Goal: Information Seeking & Learning: Learn about a topic

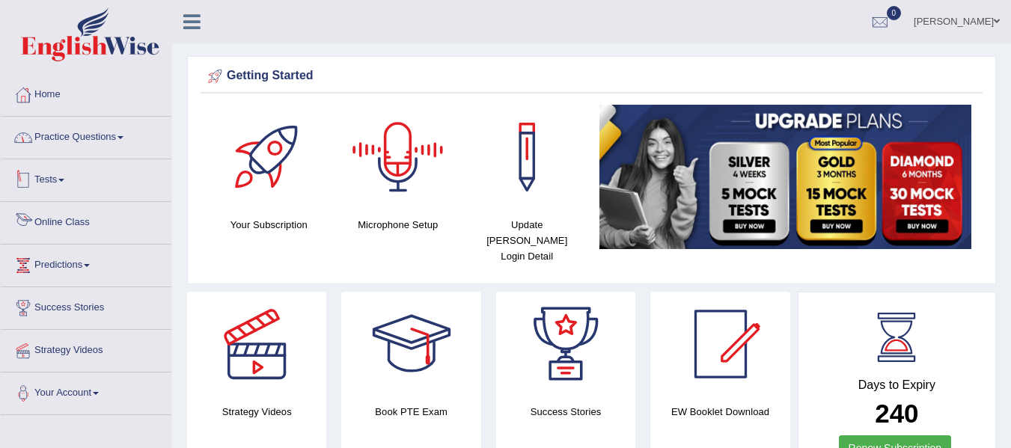
click at [95, 141] on link "Practice Questions" at bounding box center [86, 135] width 171 height 37
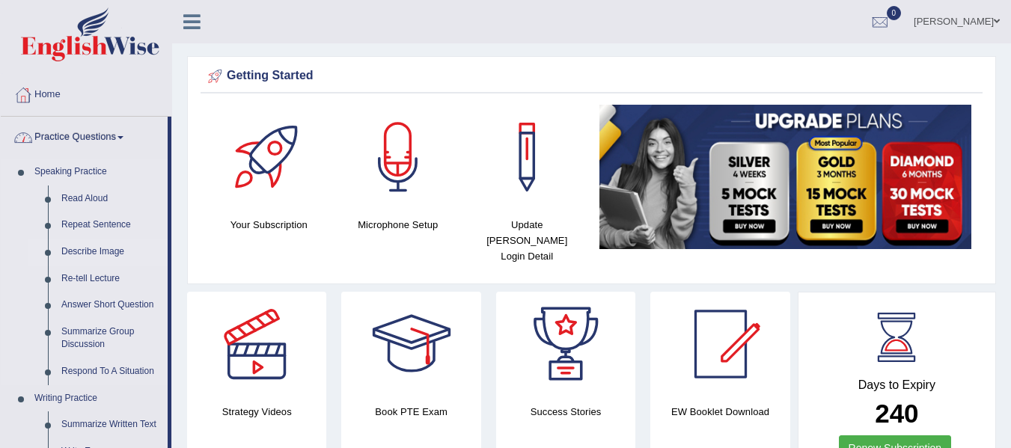
click at [92, 254] on link "Describe Image" at bounding box center [111, 252] width 113 height 27
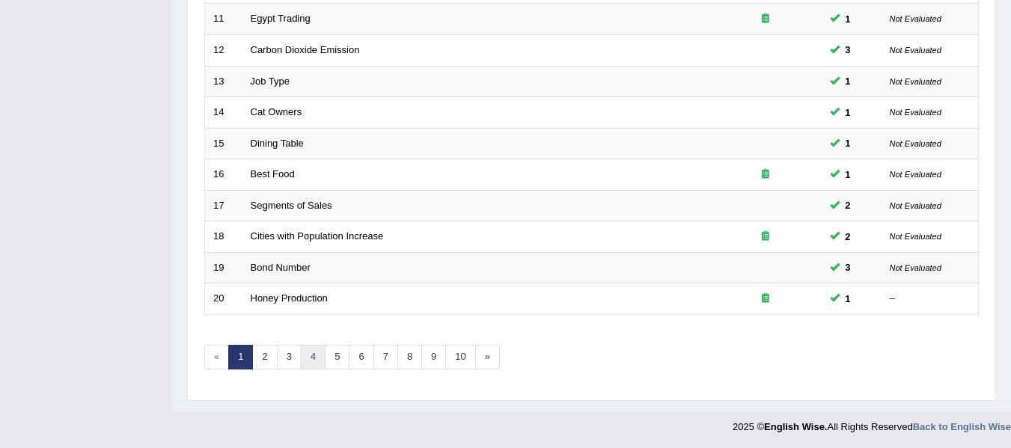
scroll to position [542, 0]
click at [268, 351] on link "2" at bounding box center [264, 355] width 25 height 25
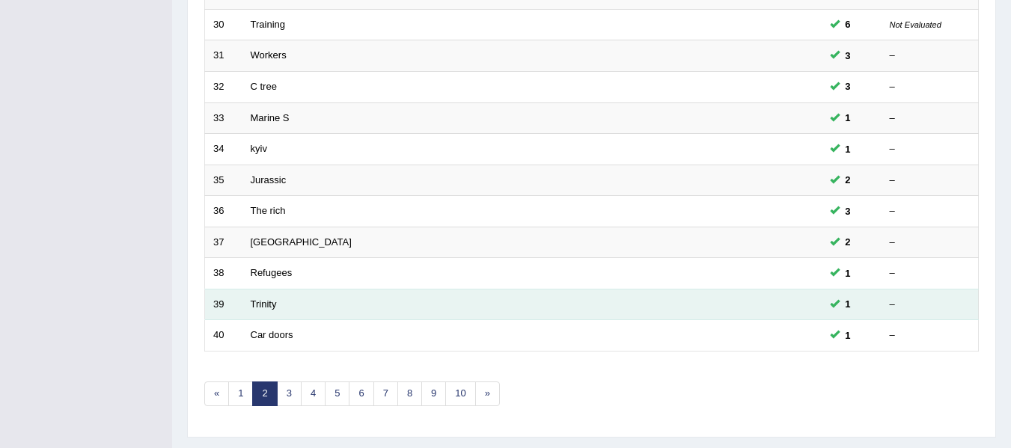
scroll to position [524, 0]
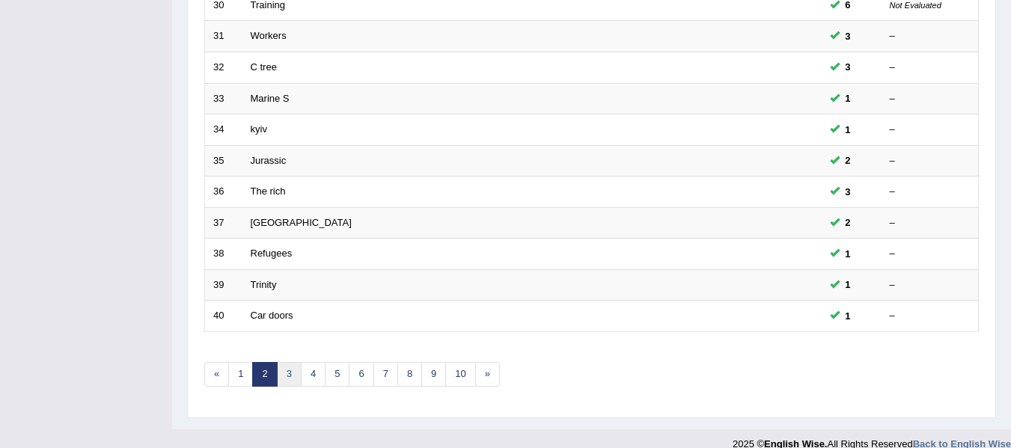
click at [289, 369] on link "3" at bounding box center [289, 374] width 25 height 25
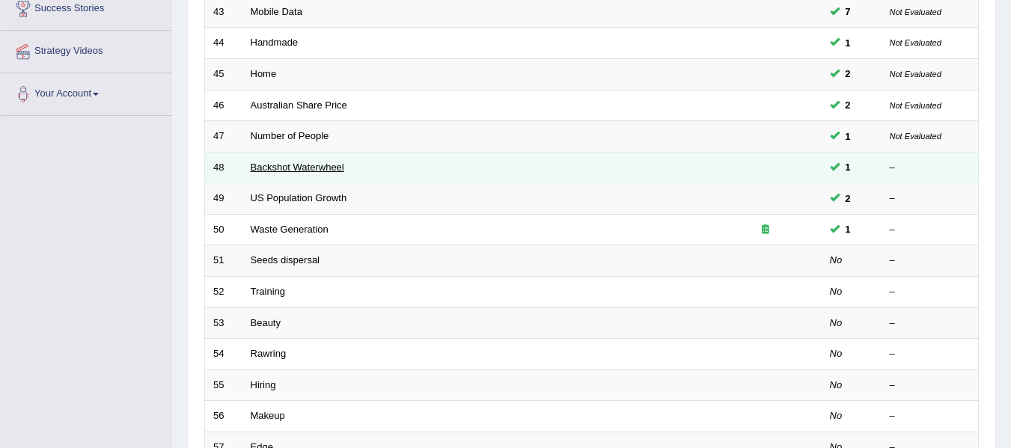
click at [262, 164] on link "Backshot Waterwheel" at bounding box center [298, 167] width 94 height 11
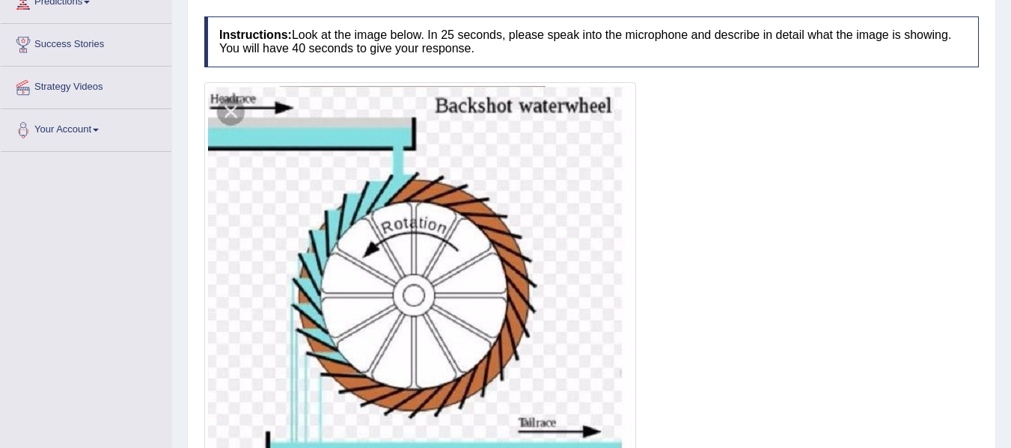
scroll to position [169, 0]
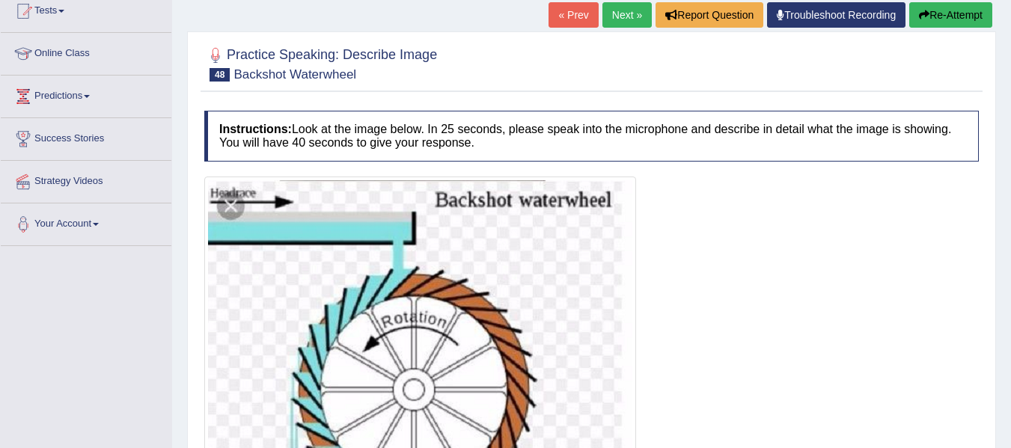
click at [612, 17] on link "Next »" at bounding box center [626, 14] width 49 height 25
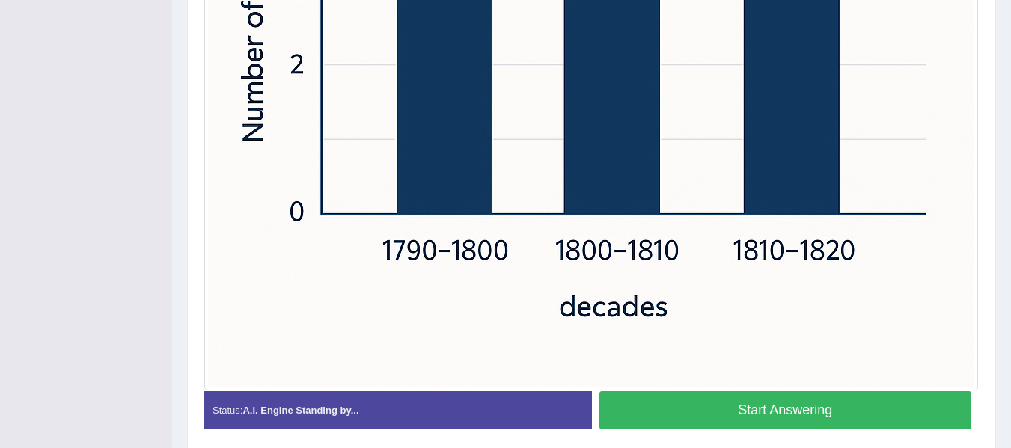
scroll to position [786, 0]
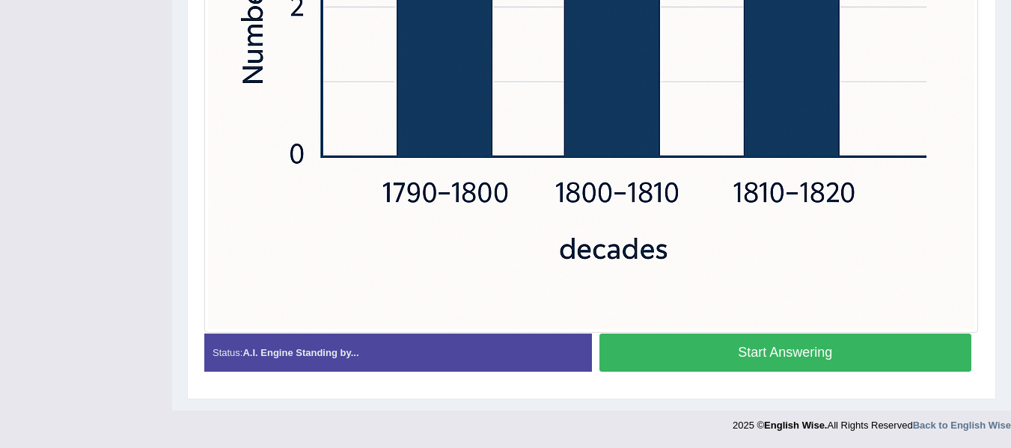
click at [711, 348] on button "Start Answering" at bounding box center [785, 353] width 373 height 38
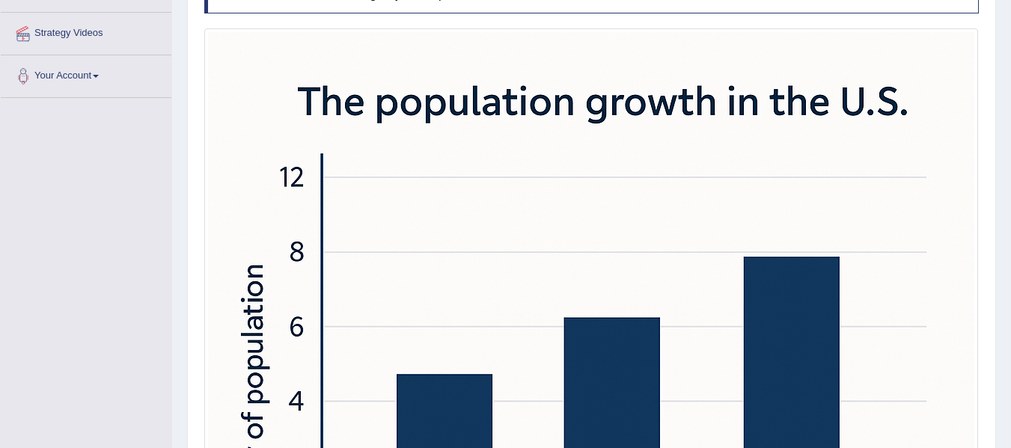
scroll to position [113, 0]
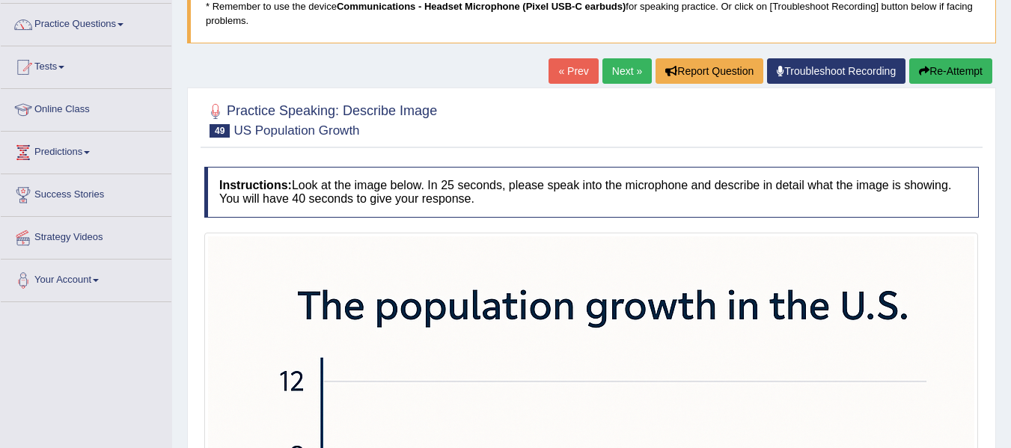
click at [939, 66] on button "Re-Attempt" at bounding box center [950, 70] width 83 height 25
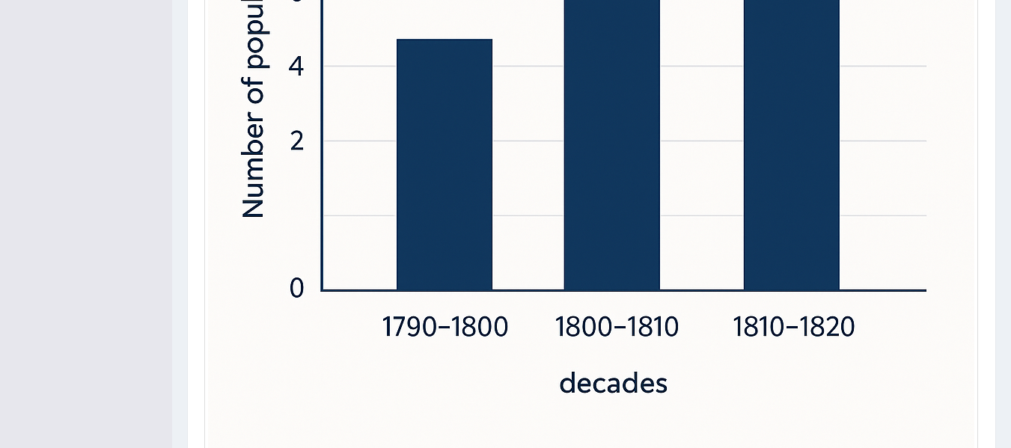
scroll to position [786, 0]
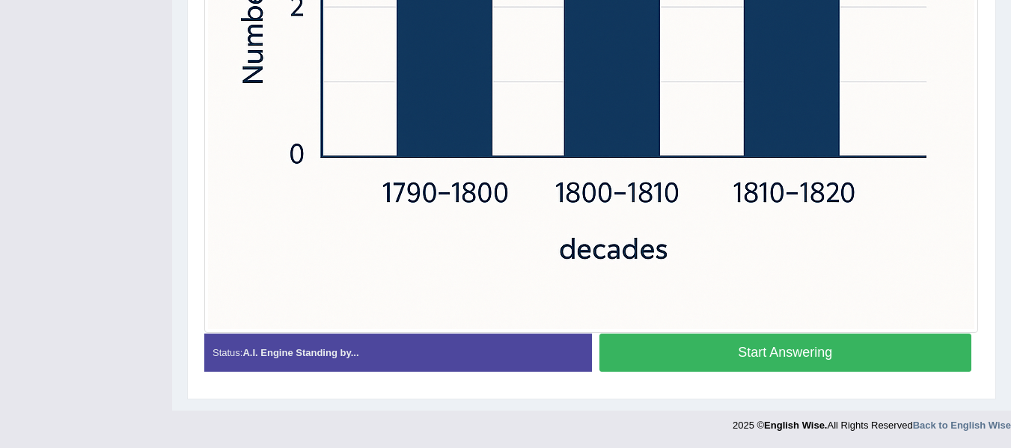
click at [780, 350] on button "Start Answering" at bounding box center [785, 353] width 373 height 38
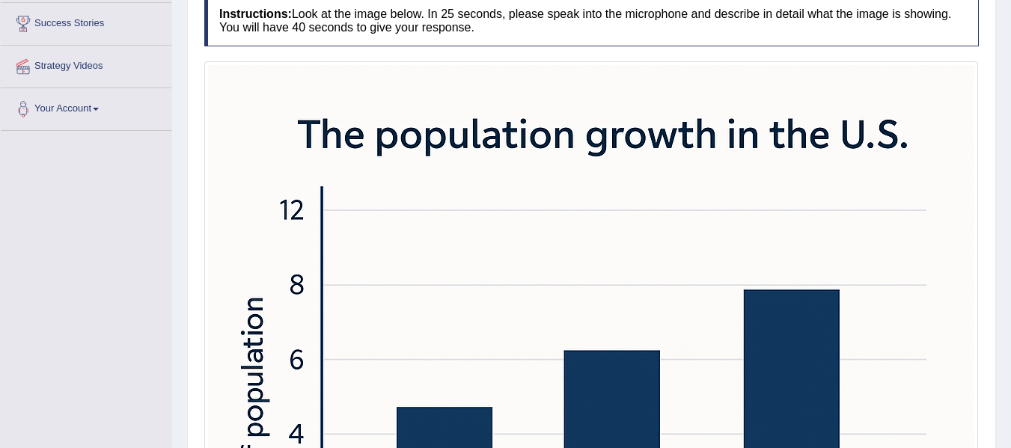
scroll to position [52, 0]
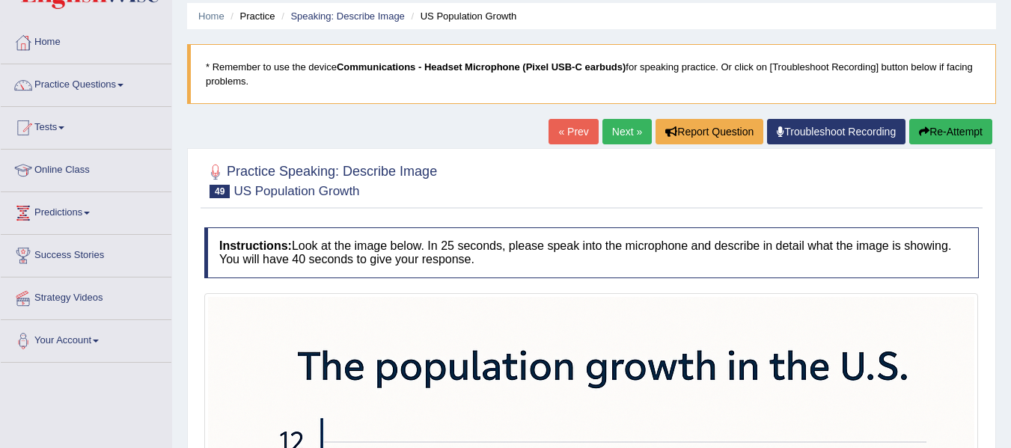
drag, startPoint x: 946, startPoint y: 132, endPoint x: 878, endPoint y: 168, distance: 76.3
click at [944, 132] on button "Re-Attempt" at bounding box center [950, 131] width 83 height 25
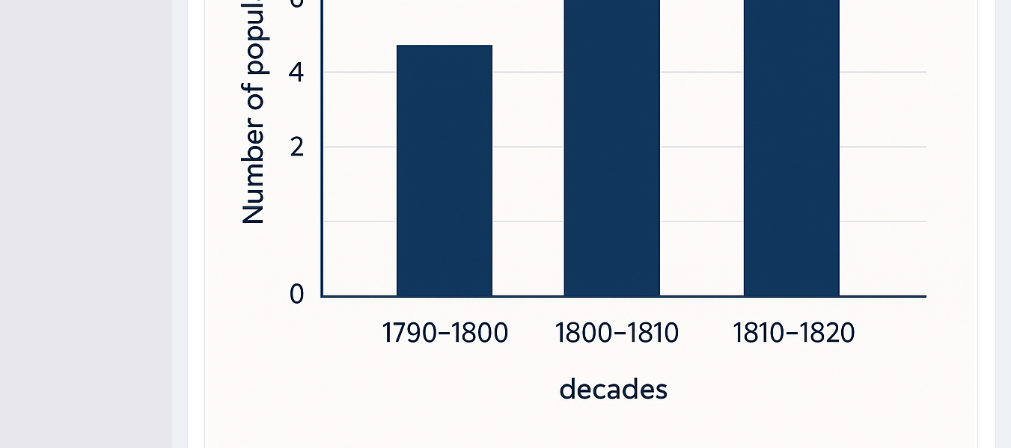
scroll to position [786, 0]
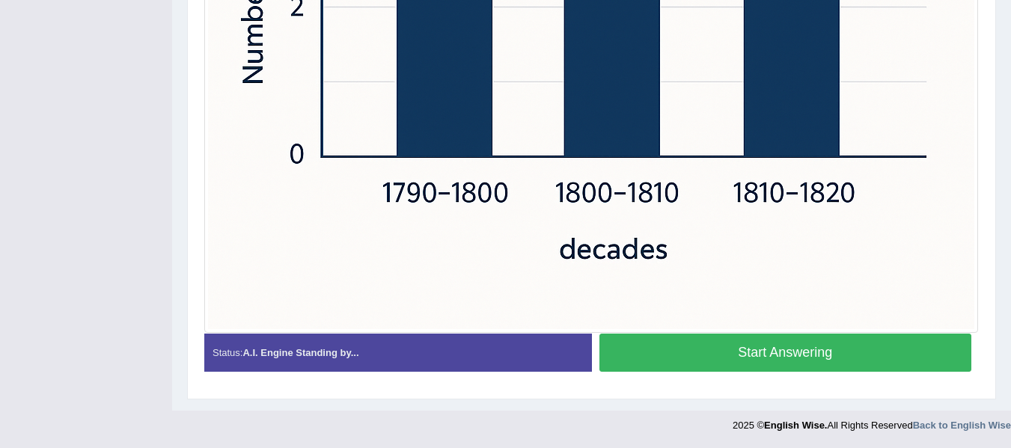
click at [791, 355] on button "Start Answering" at bounding box center [785, 353] width 373 height 38
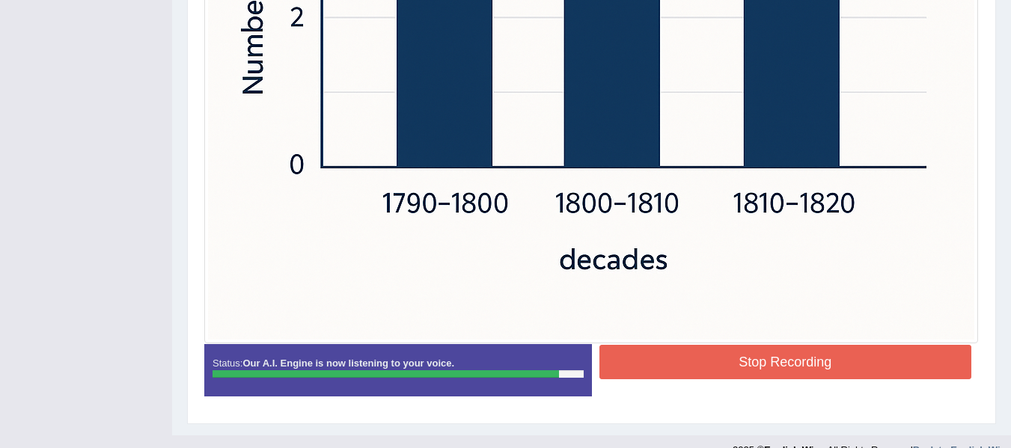
scroll to position [801, 0]
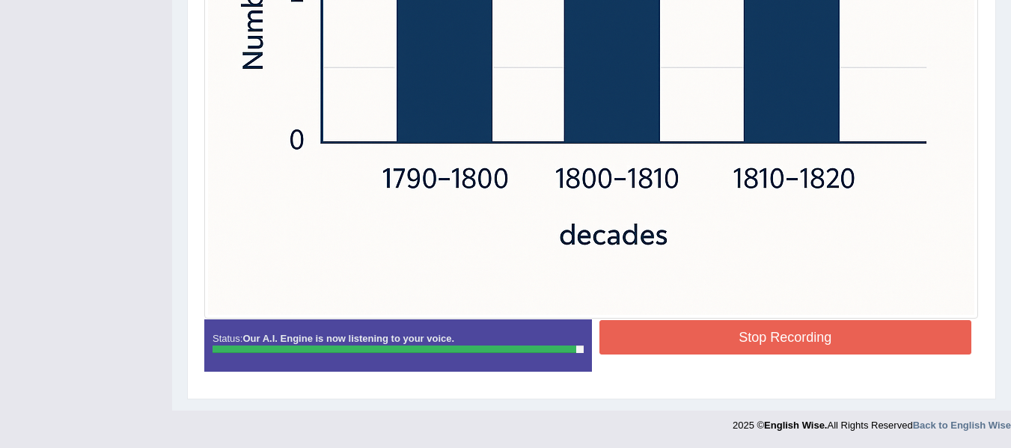
click at [708, 326] on button "Stop Recording" at bounding box center [785, 337] width 373 height 34
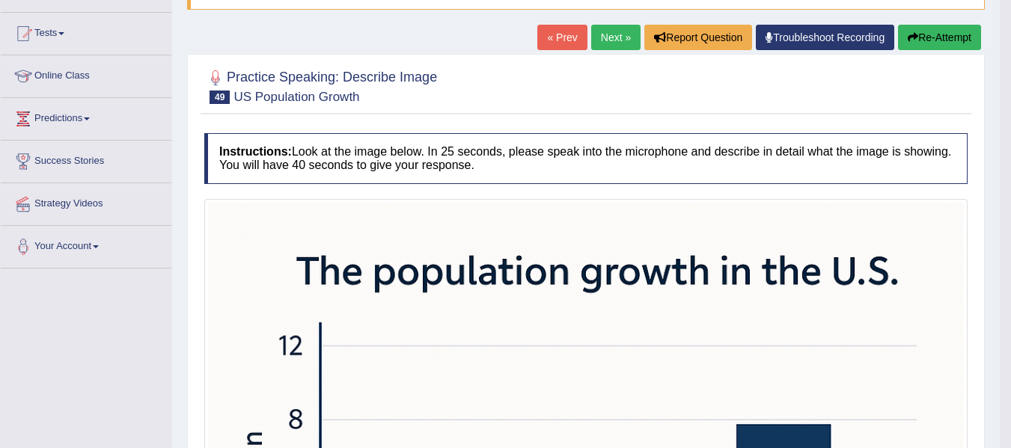
scroll to position [120, 0]
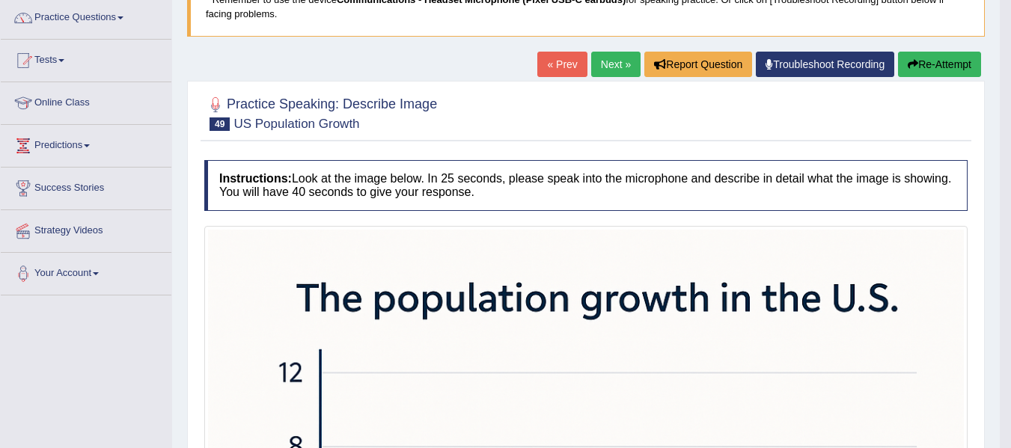
click at [927, 56] on button "Re-Attempt" at bounding box center [939, 64] width 83 height 25
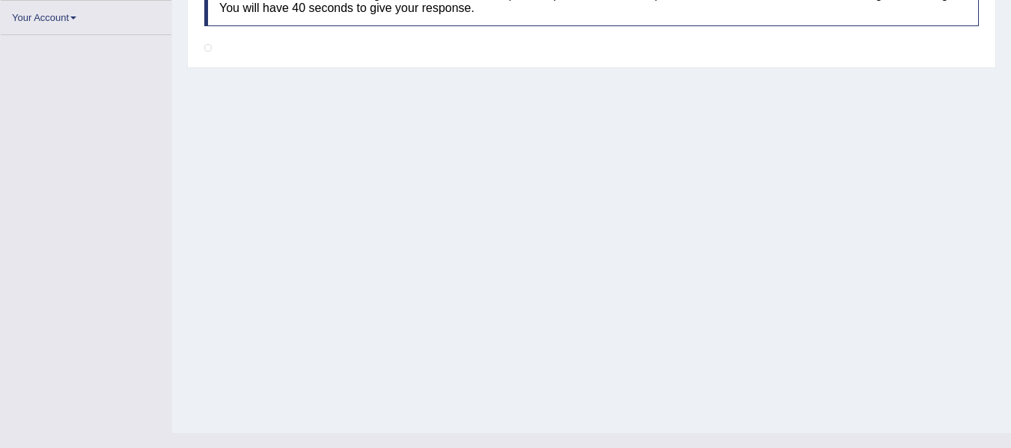
scroll to position [330, 0]
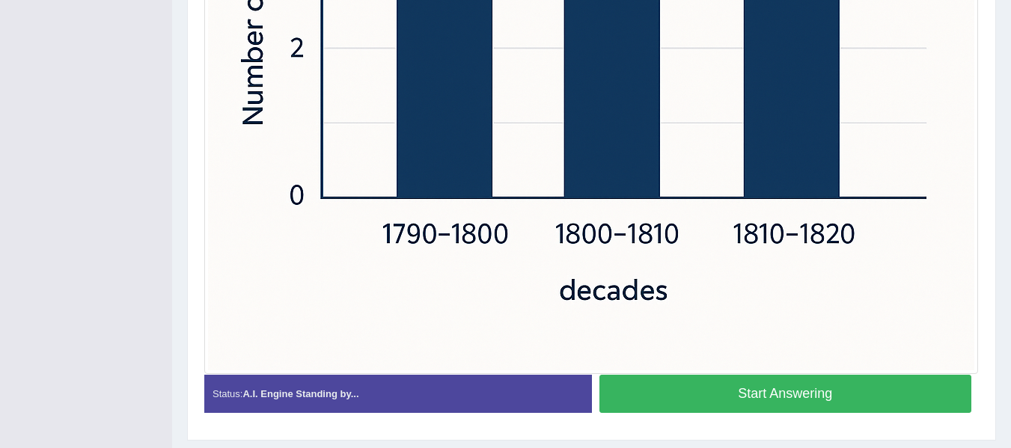
click at [652, 394] on button "Start Answering" at bounding box center [785, 394] width 373 height 38
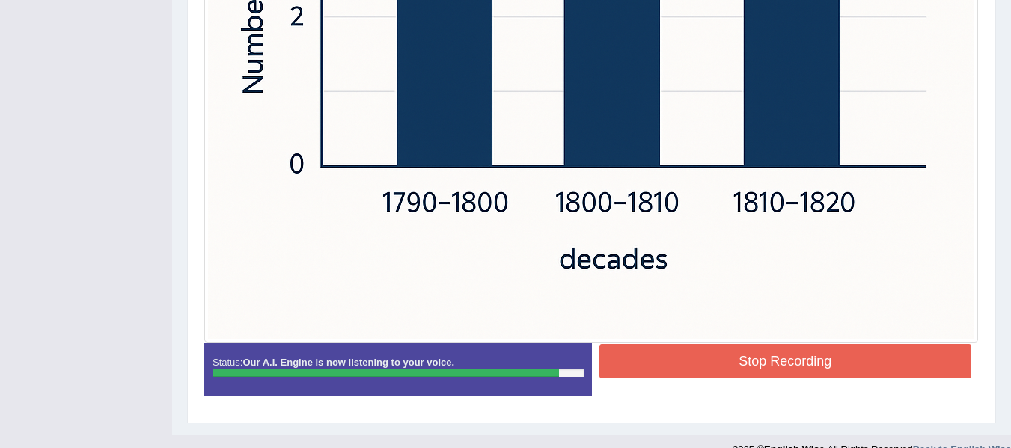
scroll to position [808, 0]
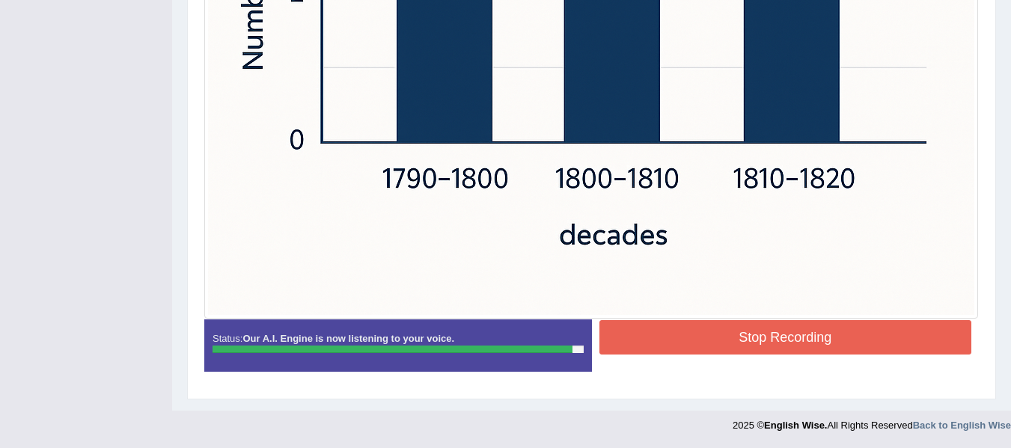
click at [771, 331] on button "Stop Recording" at bounding box center [785, 337] width 373 height 34
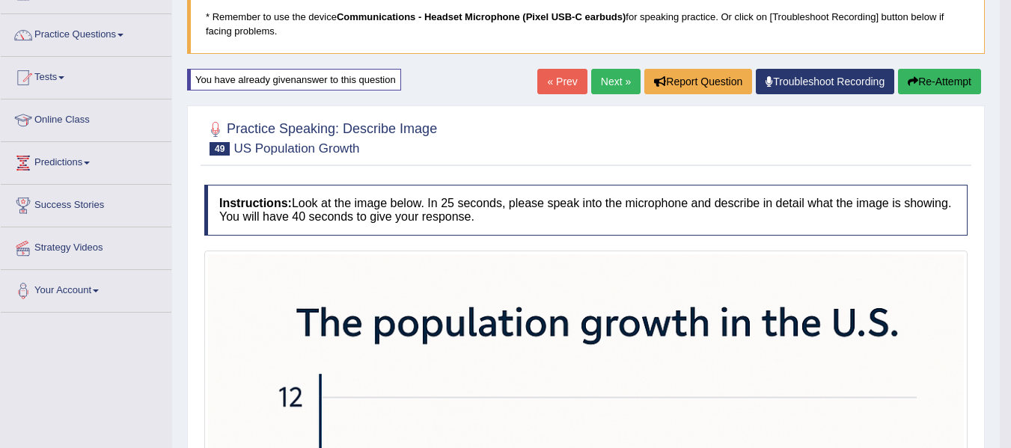
scroll to position [0, 0]
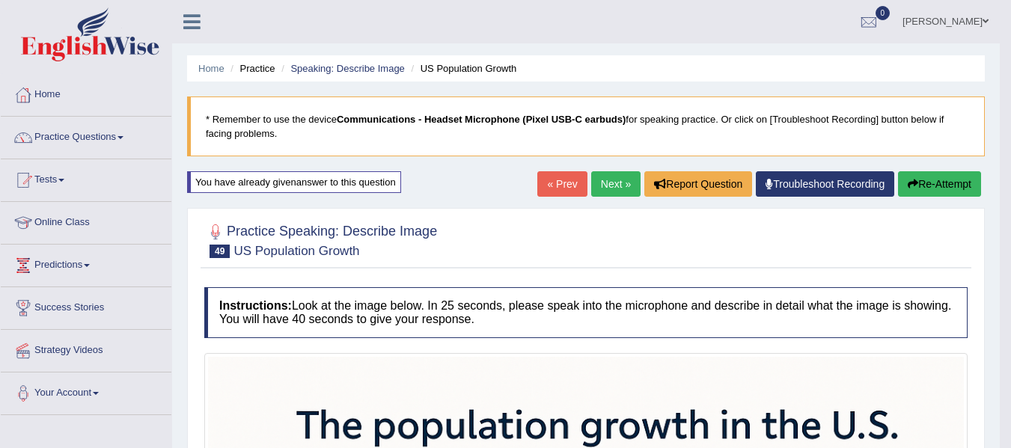
click at [605, 177] on link "Next »" at bounding box center [615, 183] width 49 height 25
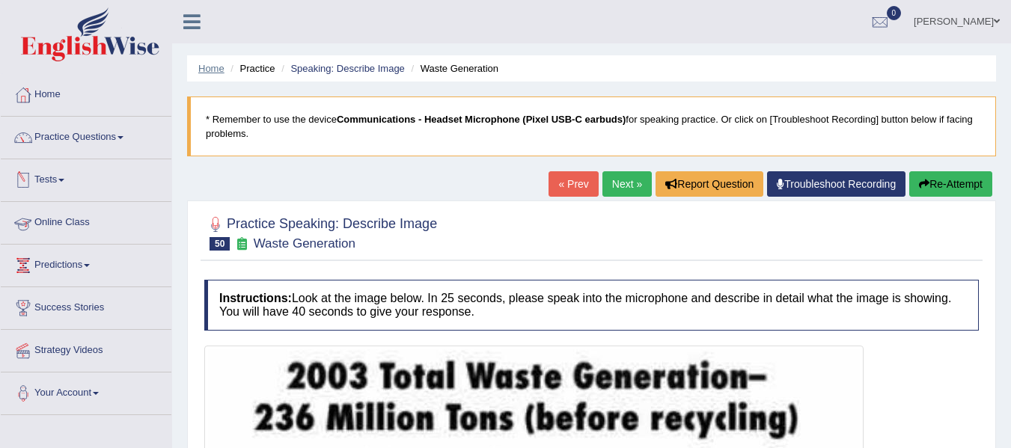
click at [199, 66] on link "Home" at bounding box center [211, 68] width 26 height 11
